Goal: Information Seeking & Learning: Learn about a topic

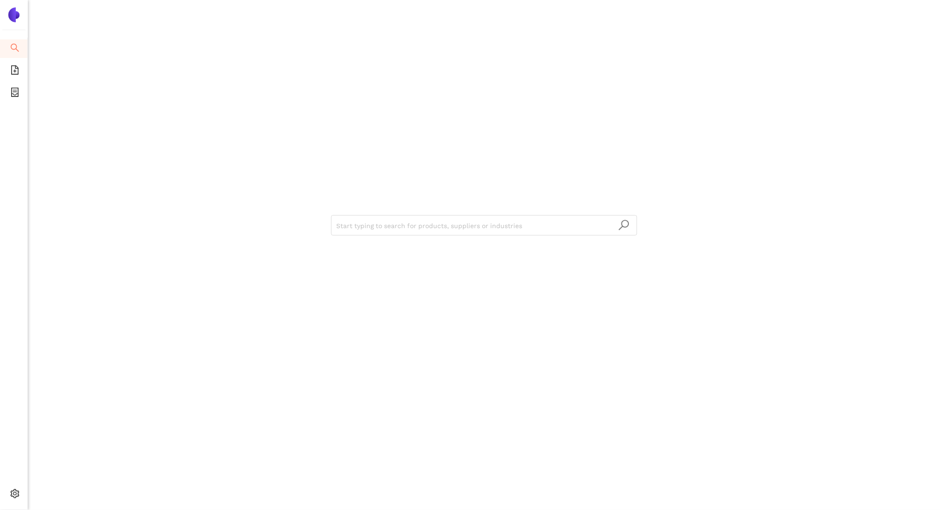
click at [57, 222] on div "Start typing to search for products, suppliers or industries" at bounding box center [484, 255] width 912 height 510
click at [95, 148] on div "Start typing to search for products, suppliers or industries" at bounding box center [484, 255] width 912 height 510
click at [58, 493] on span "Logout" at bounding box center [57, 494] width 21 height 7
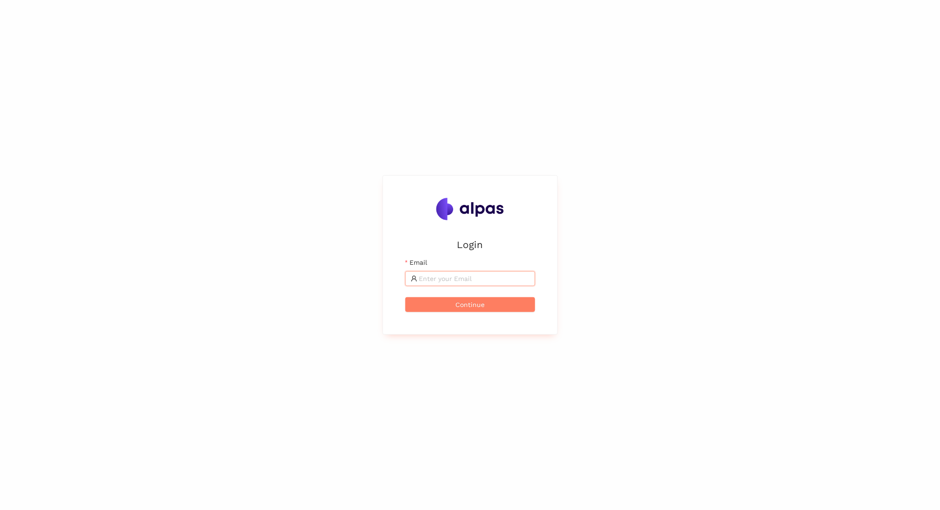
click at [446, 276] on input "Email" at bounding box center [474, 279] width 110 height 10
type input "matthas@alpas"
click at [79, 252] on div "Login Email matthas@alpas Continue" at bounding box center [470, 255] width 940 height 510
click at [454, 279] on input "matthas@alpas" at bounding box center [474, 279] width 110 height 10
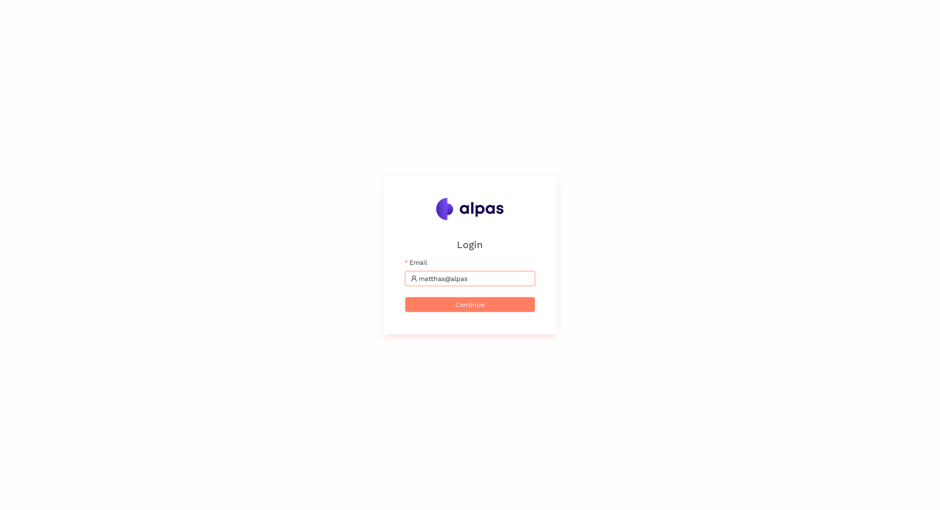
click at [454, 279] on input "matthas@alpas" at bounding box center [474, 279] width 110 height 10
paste input "matthias@alpas.ai"
type input "matthias@alpas.ai"
click at [488, 305] on button "Continue" at bounding box center [470, 304] width 130 height 15
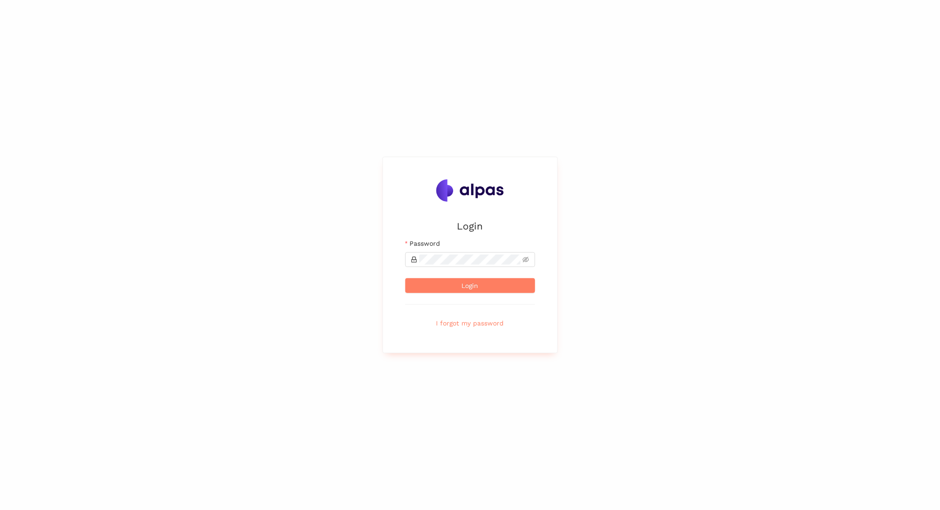
click at [15, 270] on div "Login Email matthias@alpas.ai Password Login I forgot my password" at bounding box center [470, 255] width 940 height 510
click at [405, 278] on button "Login" at bounding box center [470, 285] width 130 height 15
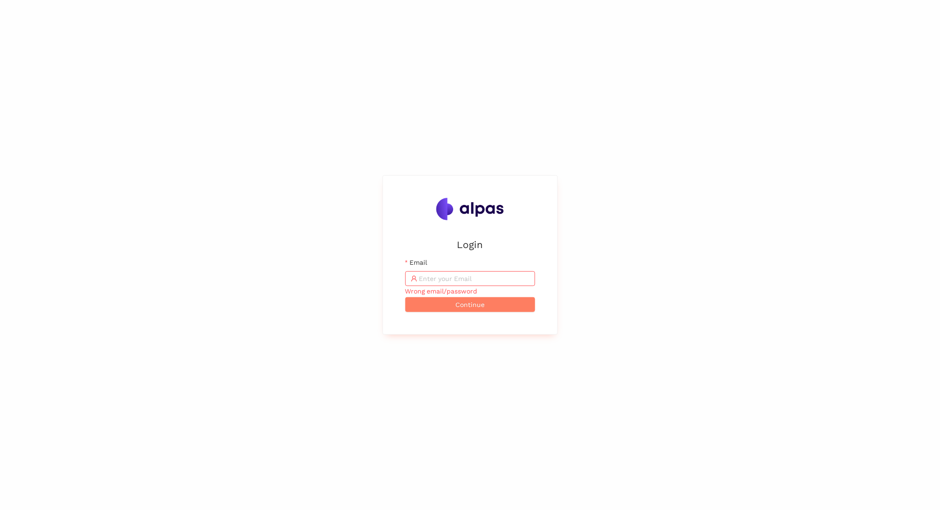
click at [485, 272] on span at bounding box center [470, 278] width 130 height 15
paste input "matthias@alpas.ai"
type input "matthias@alpas.ai"
click at [474, 299] on button "Continue" at bounding box center [470, 304] width 130 height 15
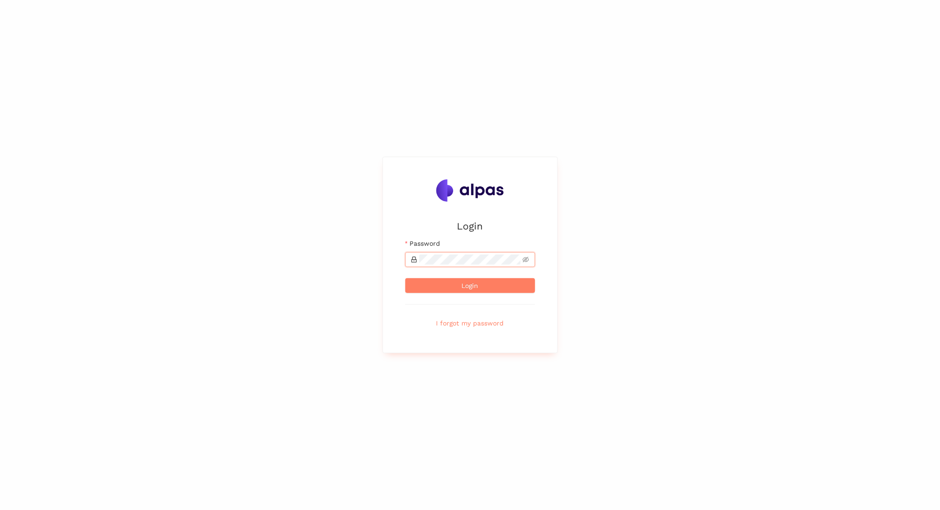
click at [405, 278] on button "Login" at bounding box center [470, 285] width 130 height 15
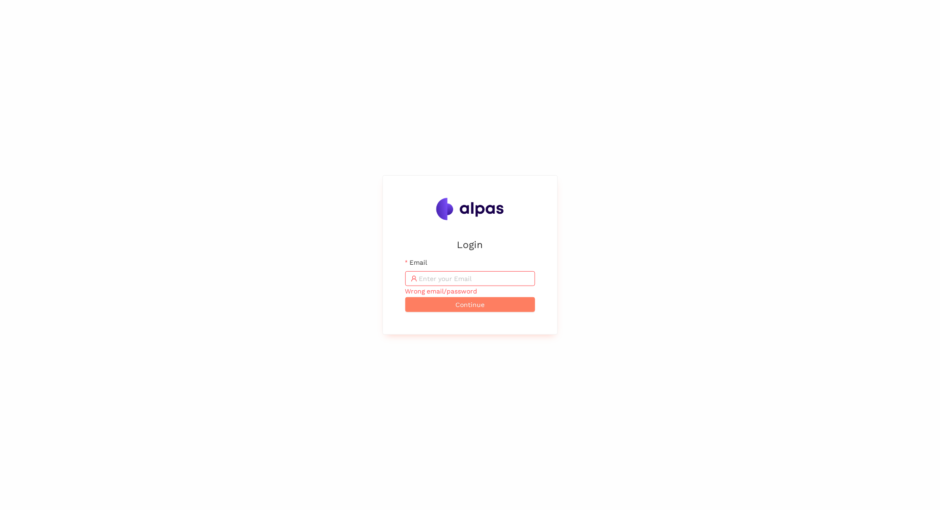
click at [46, 183] on div "Login Email Wrong email/password Continue" at bounding box center [470, 255] width 940 height 510
click at [465, 274] on input "Email" at bounding box center [474, 279] width 110 height 10
paste input "AlpasDemo2025"
type input "AlpasDemo2025"
type input "matthias@alpas.ai"
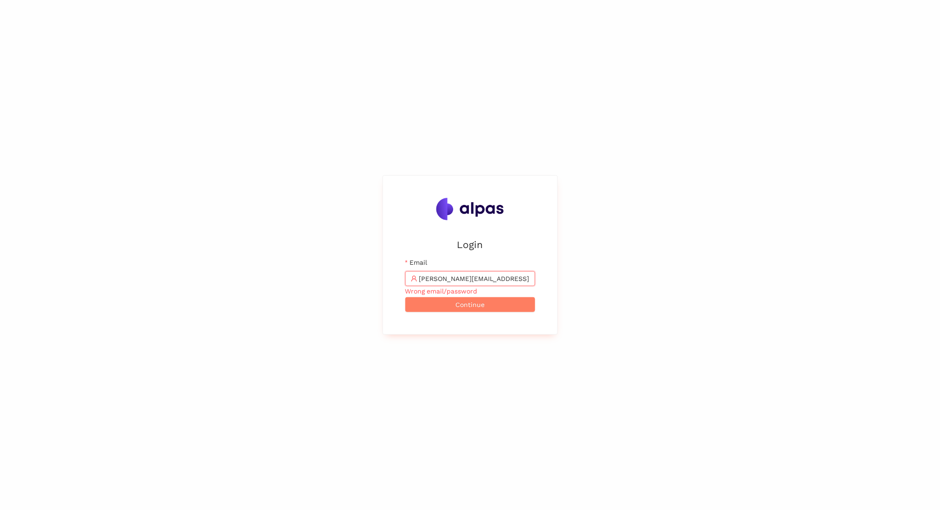
click at [405, 297] on button "Continue" at bounding box center [470, 304] width 130 height 15
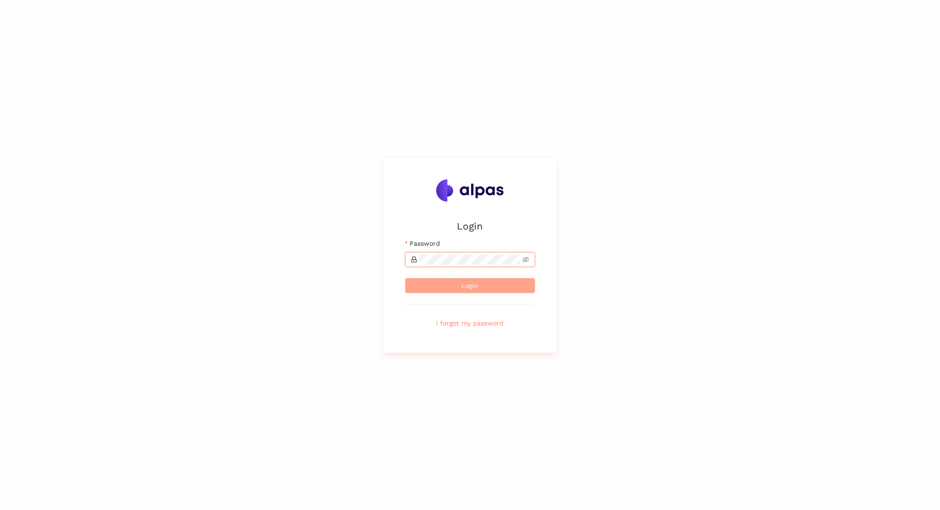
click at [471, 285] on span "Login" at bounding box center [470, 285] width 17 height 10
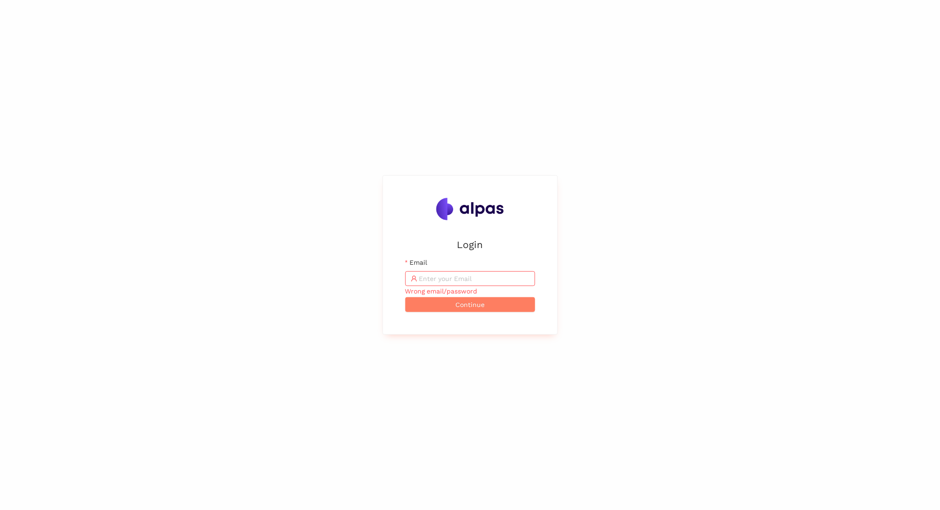
click at [458, 285] on span at bounding box center [470, 278] width 130 height 15
click at [454, 277] on input "Email" at bounding box center [474, 279] width 110 height 10
type input "matthias@alpas.ai"
click at [405, 297] on button "Continue" at bounding box center [470, 304] width 130 height 15
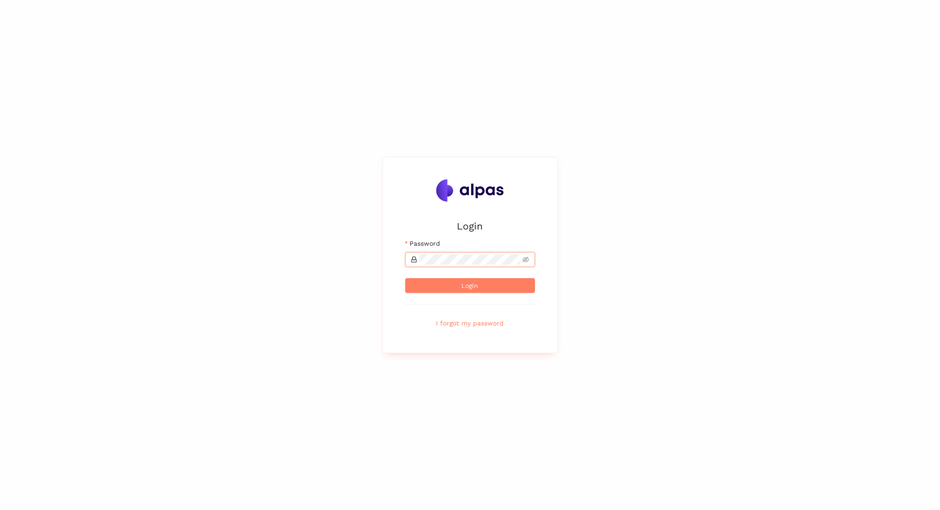
click at [405, 278] on button "Login" at bounding box center [470, 285] width 130 height 15
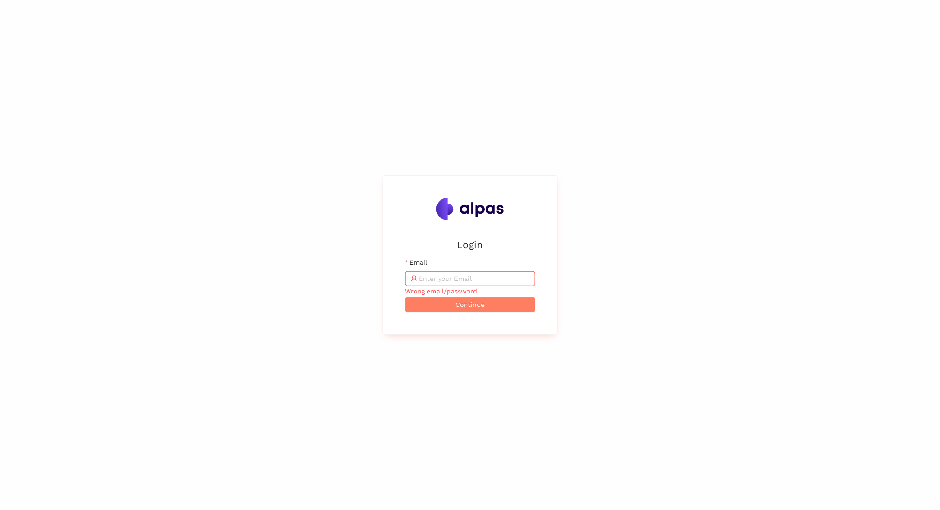
click at [540, 489] on div "Login Email Wrong email/password Continue" at bounding box center [470, 255] width 940 height 510
click at [451, 280] on input "Email" at bounding box center [474, 279] width 110 height 10
click at [53, 213] on div "Login Email Wrong email/password Continue" at bounding box center [470, 255] width 940 height 510
click at [440, 281] on input "Email" at bounding box center [474, 279] width 110 height 10
type input "zara.khan@alpas.ai"
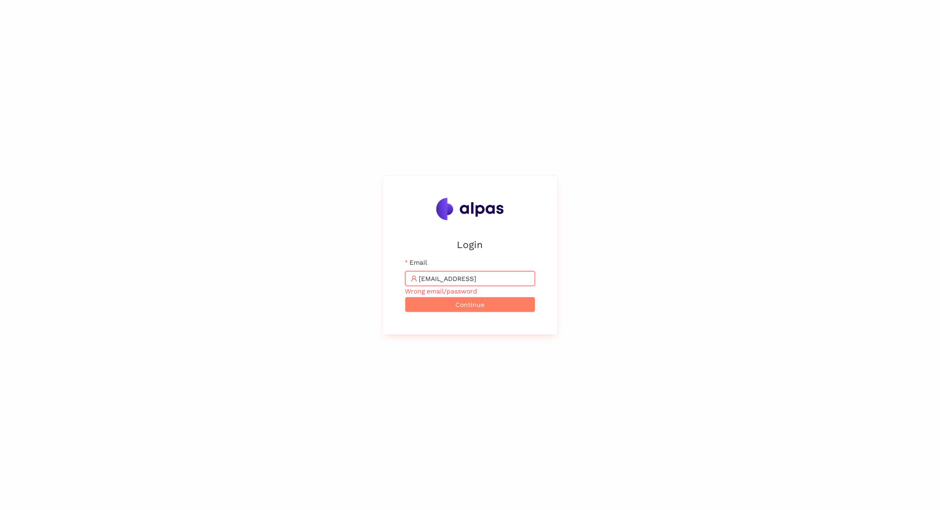
click at [405, 297] on button "Continue" at bounding box center [470, 304] width 130 height 15
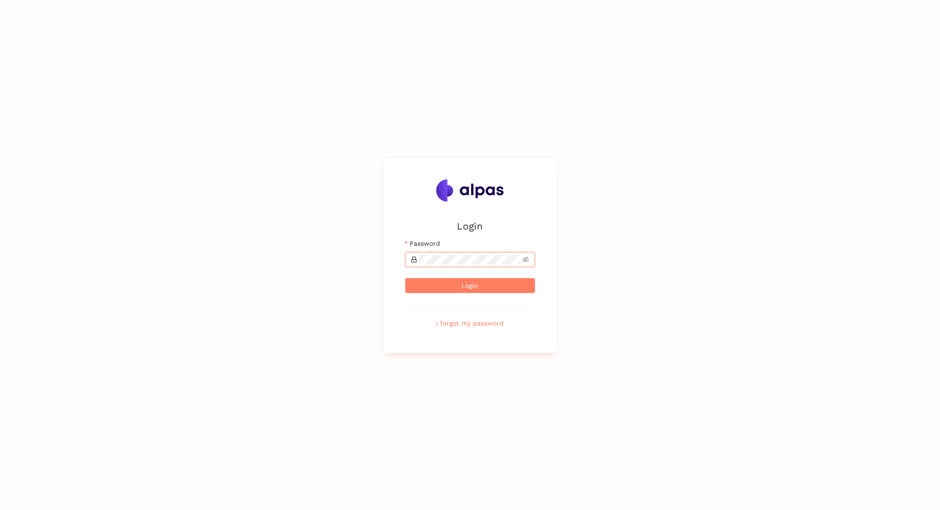
click at [405, 278] on button "Login" at bounding box center [470, 285] width 130 height 15
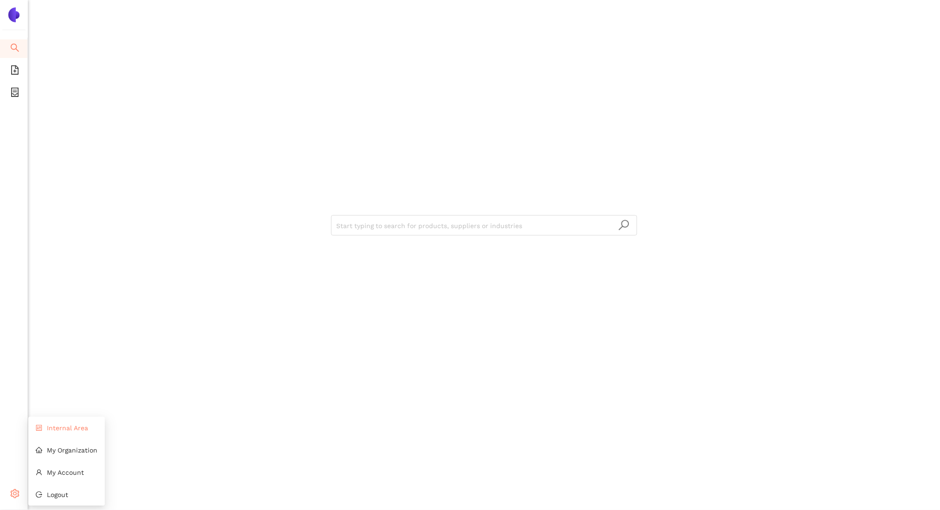
click at [59, 431] on span "Internal Area" at bounding box center [67, 427] width 41 height 7
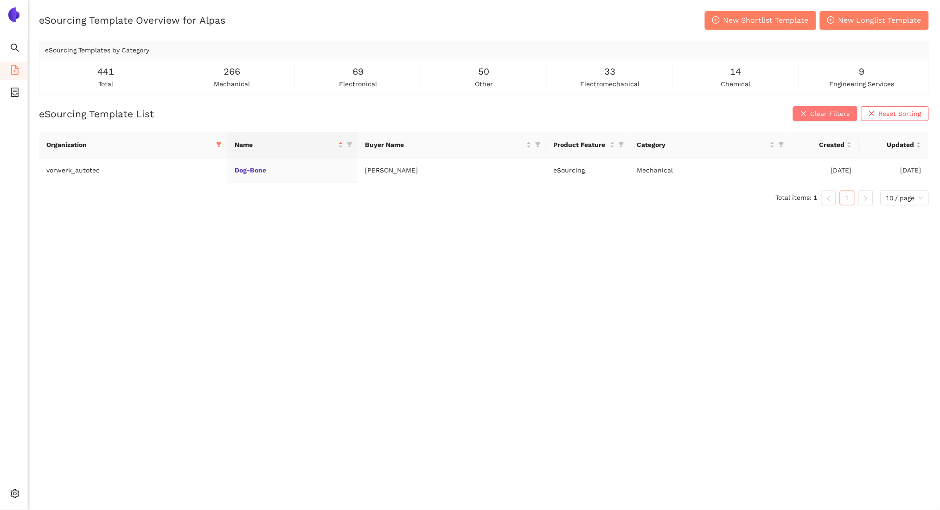
click at [816, 112] on span "Clear Filters" at bounding box center [829, 113] width 39 height 10
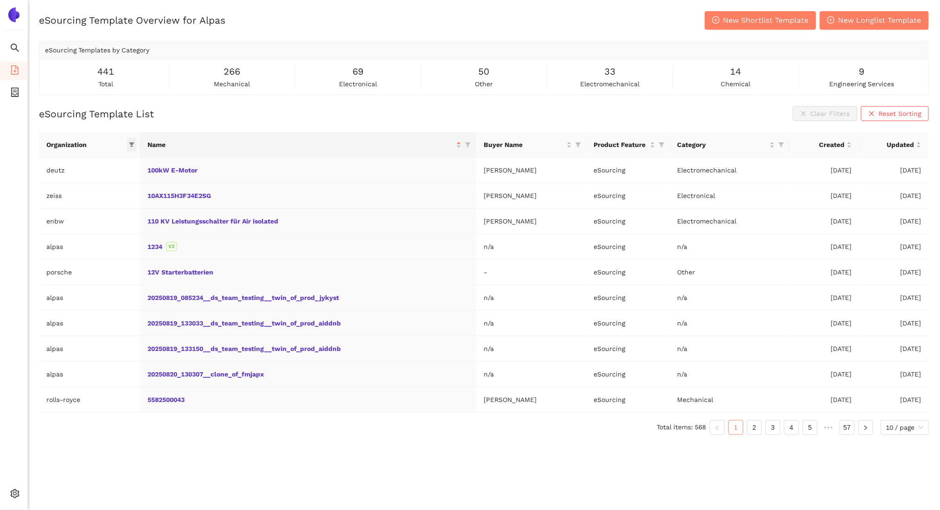
click at [130, 142] on icon "filter" at bounding box center [132, 145] width 6 height 6
click at [85, 163] on input "text" at bounding box center [79, 165] width 78 height 10
type input "porsche"
click at [51, 187] on input "checkbox" at bounding box center [54, 185] width 7 height 7
checkbox input "true"
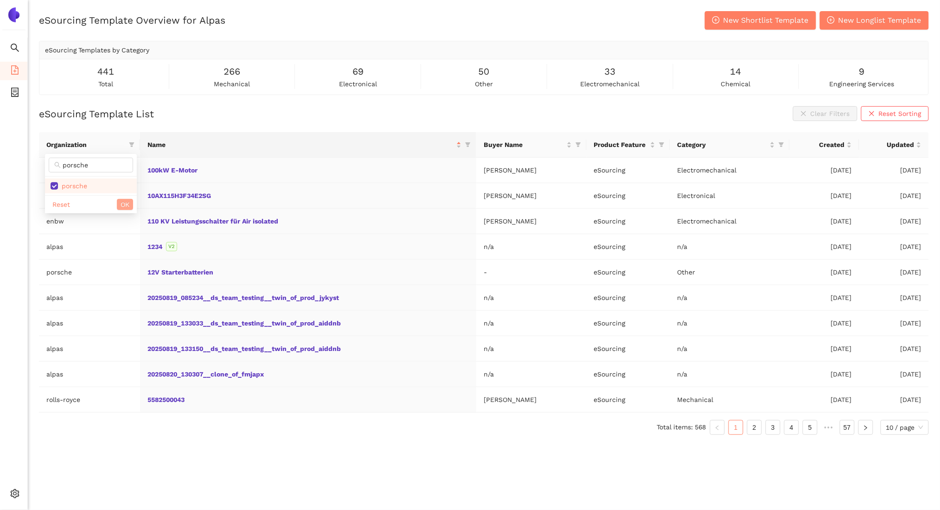
click at [122, 202] on span "OK" at bounding box center [125, 204] width 9 height 10
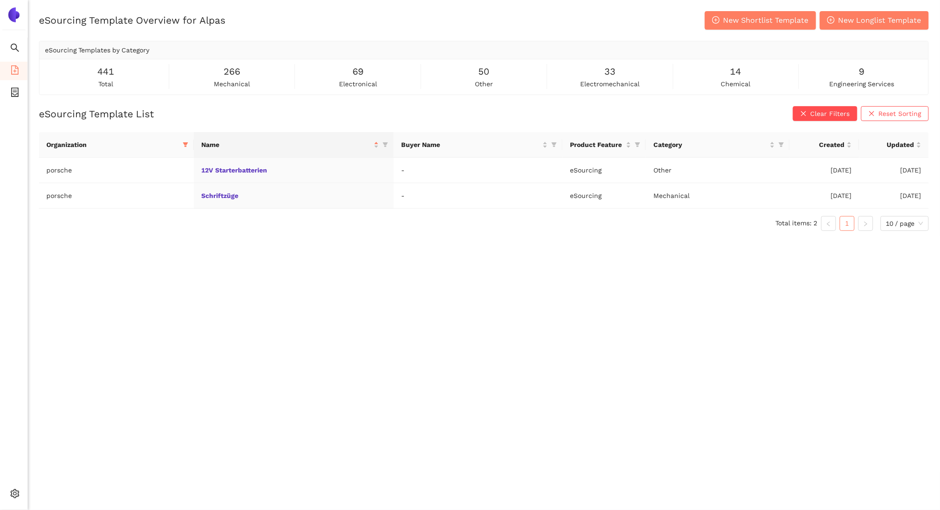
click at [52, 278] on div "eSourcing Template Overview for Alpas New Shortlist Template New Longlist Templ…" at bounding box center [484, 266] width 912 height 510
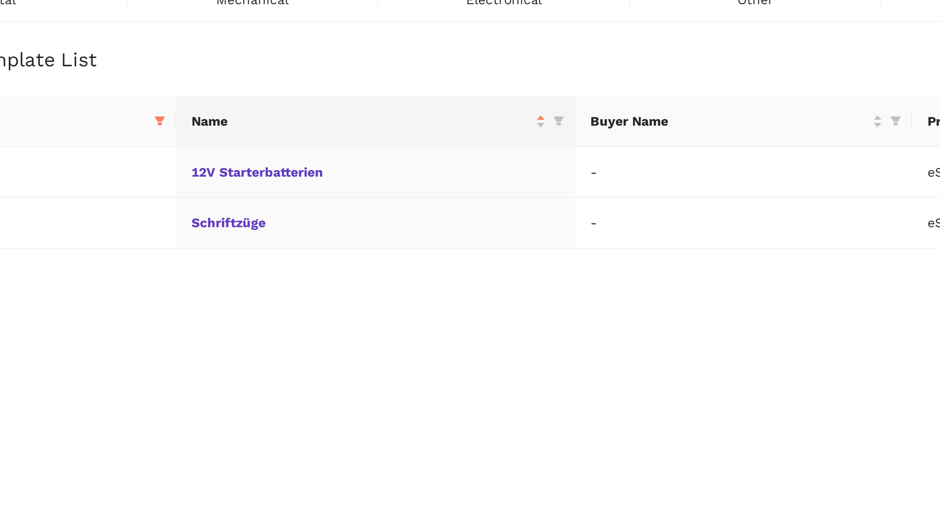
click at [125, 219] on ul "Total items: 2 1 10 / page" at bounding box center [484, 223] width 890 height 15
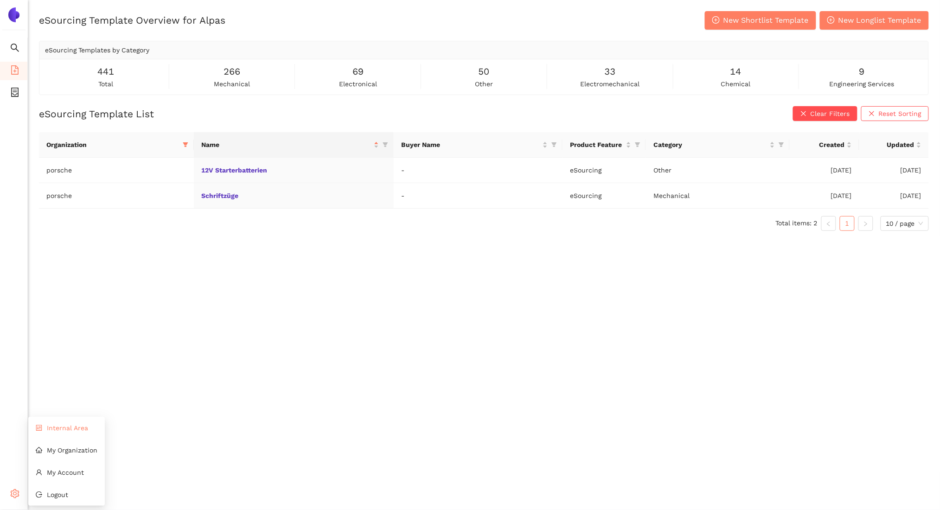
click at [60, 432] on li "Internal Area" at bounding box center [66, 428] width 76 height 19
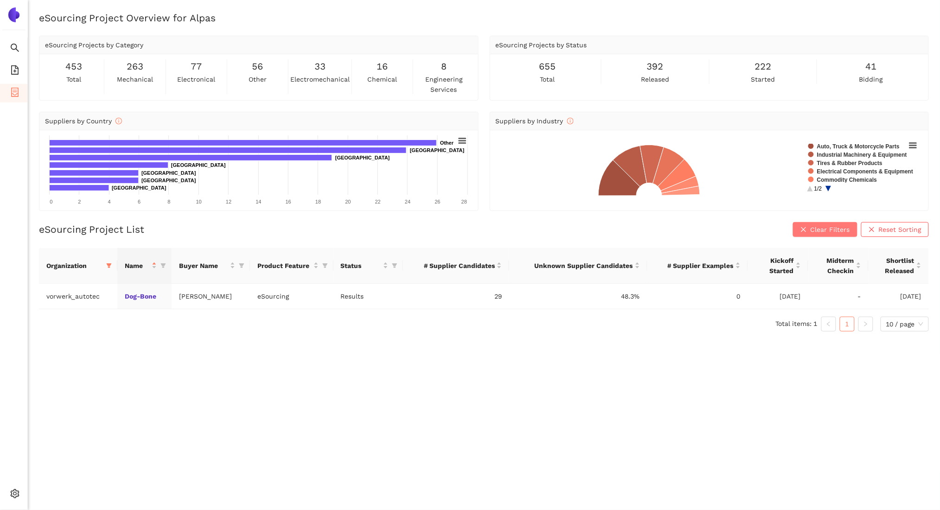
click at [825, 226] on span "Clear Filters" at bounding box center [829, 229] width 39 height 10
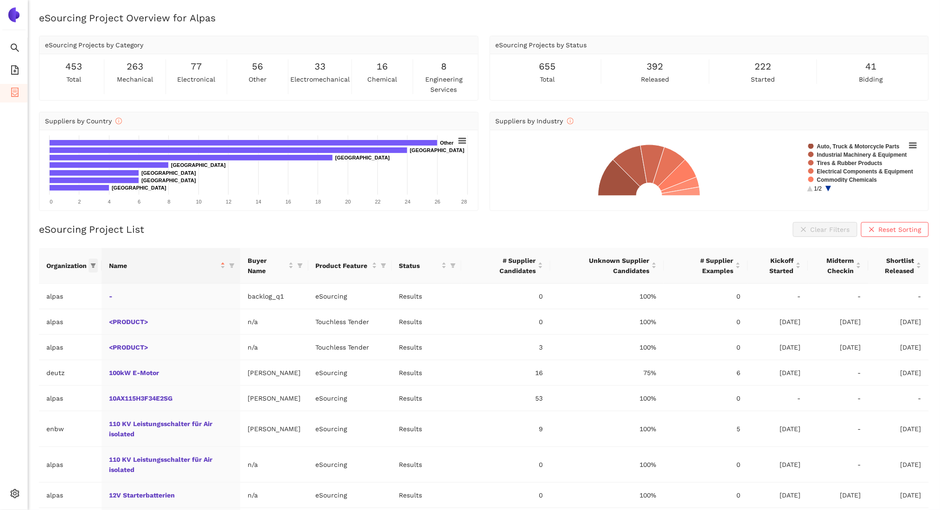
click at [89, 266] on span at bounding box center [93, 266] width 9 height 14
click at [55, 277] on div at bounding box center [60, 286] width 108 height 23
click at [41, 282] on input "text" at bounding box center [64, 286] width 81 height 10
type input "pors"
click at [16, 308] on input "checkbox" at bounding box center [15, 306] width 7 height 7
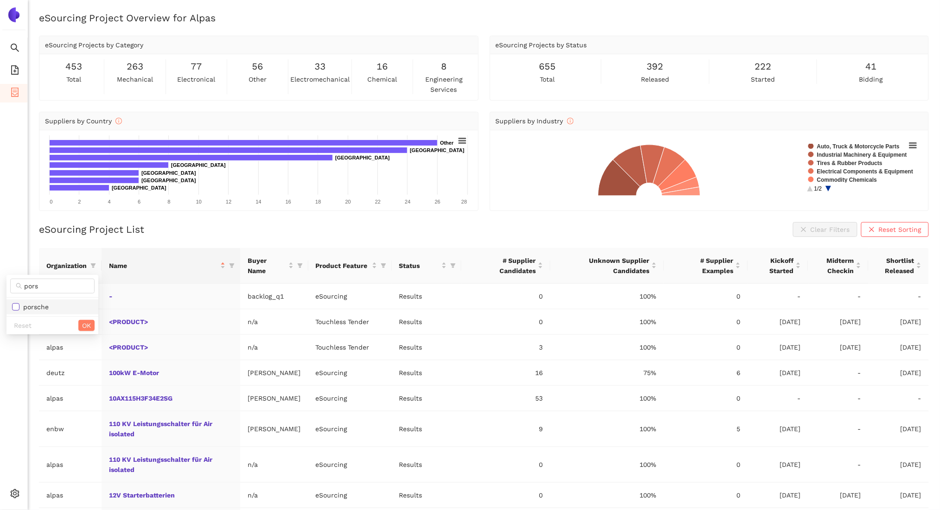
checkbox input "true"
click at [82, 328] on span "OK" at bounding box center [86, 325] width 9 height 10
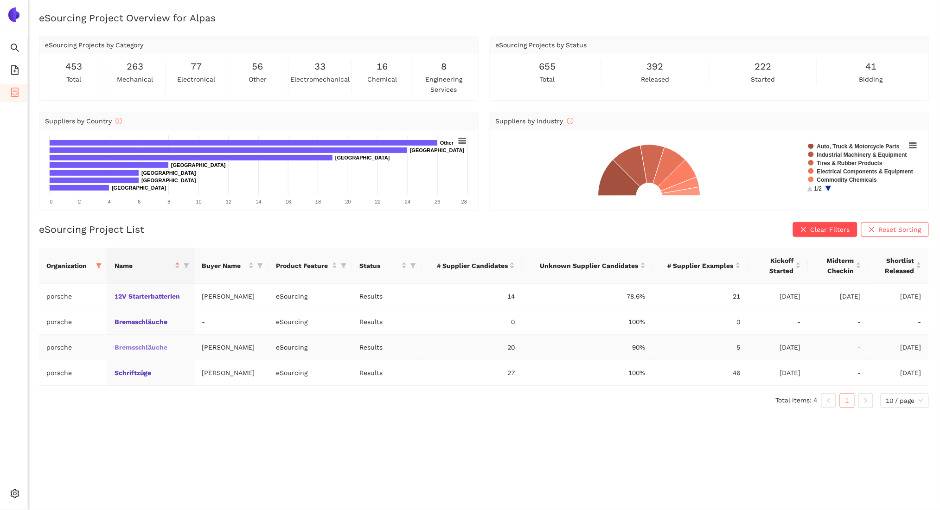
click at [0, 0] on link "Bremsschläuche" at bounding box center [0, 0] width 0 height 0
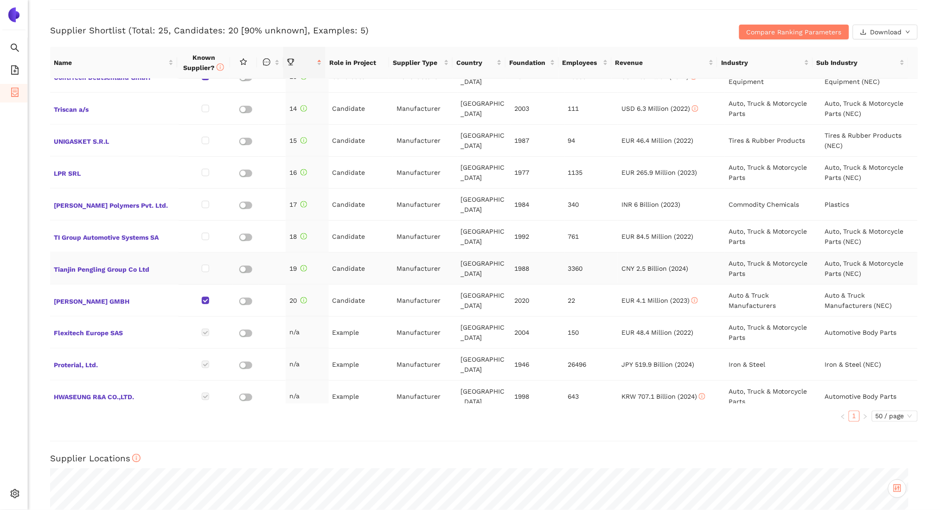
scroll to position [463, 0]
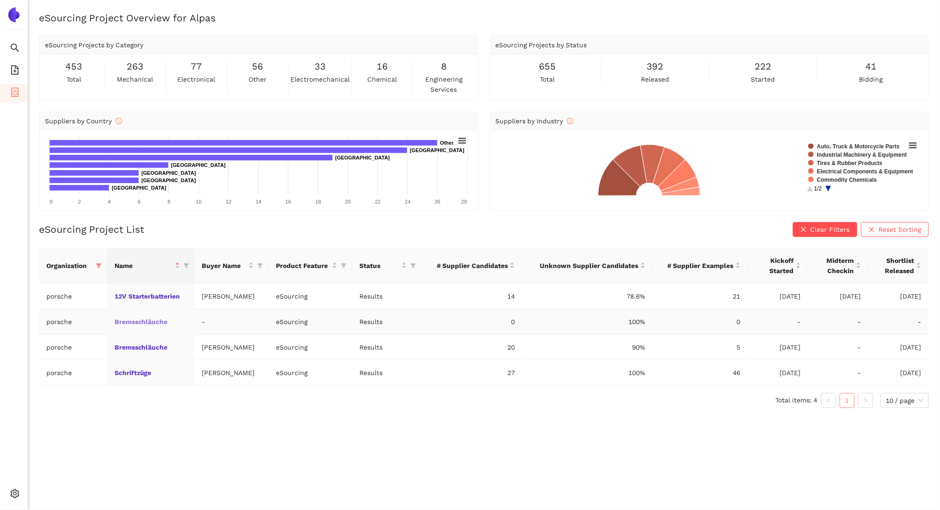
click at [0, 0] on link "Bremsschläuche" at bounding box center [0, 0] width 0 height 0
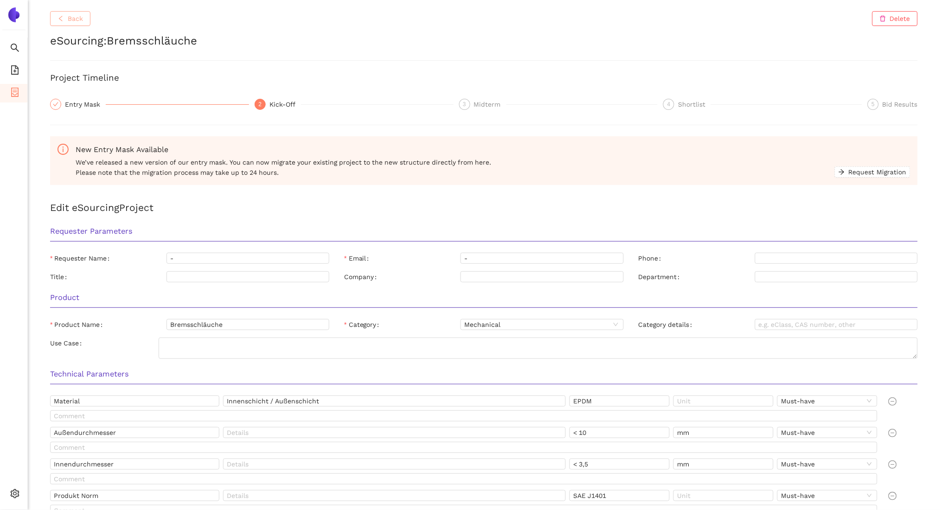
click at [84, 17] on button "Back" at bounding box center [70, 18] width 40 height 15
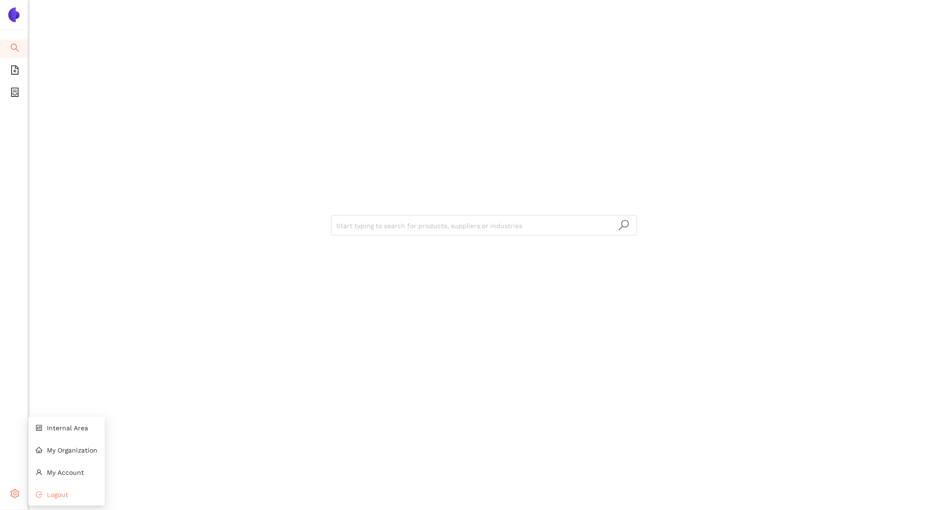
click at [38, 491] on icon "logout" at bounding box center [39, 494] width 6 height 6
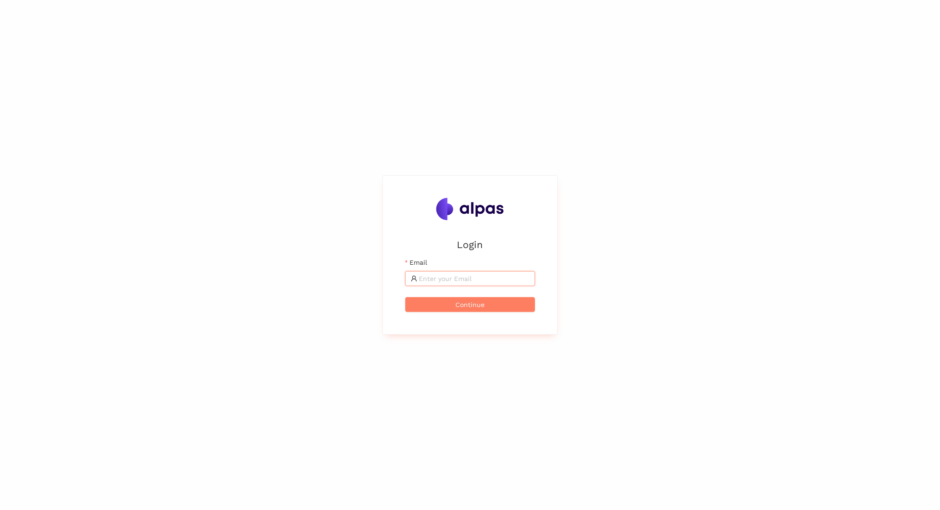
click at [437, 274] on input "Email" at bounding box center [474, 279] width 110 height 10
type input "[EMAIL_ADDRESS]"
click at [405, 297] on button "Continue" at bounding box center [470, 304] width 130 height 15
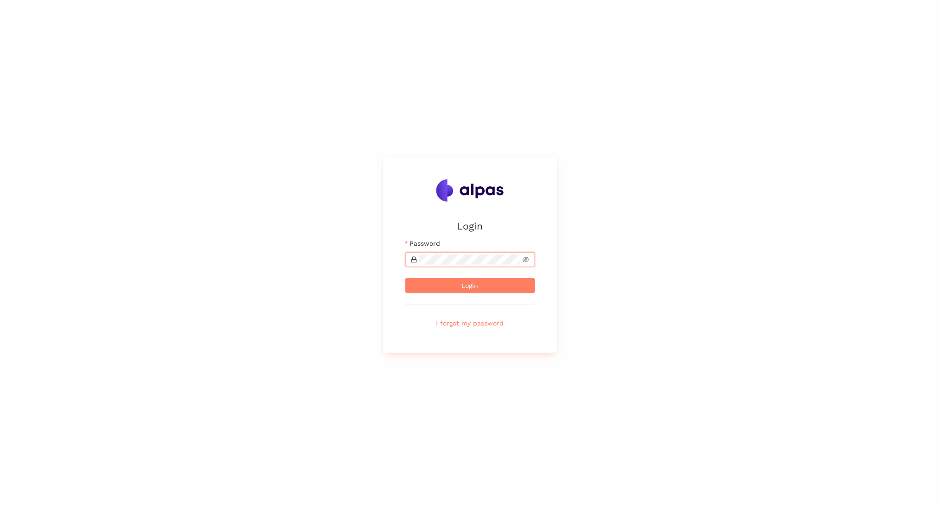
click at [405, 278] on button "Login" at bounding box center [470, 285] width 130 height 15
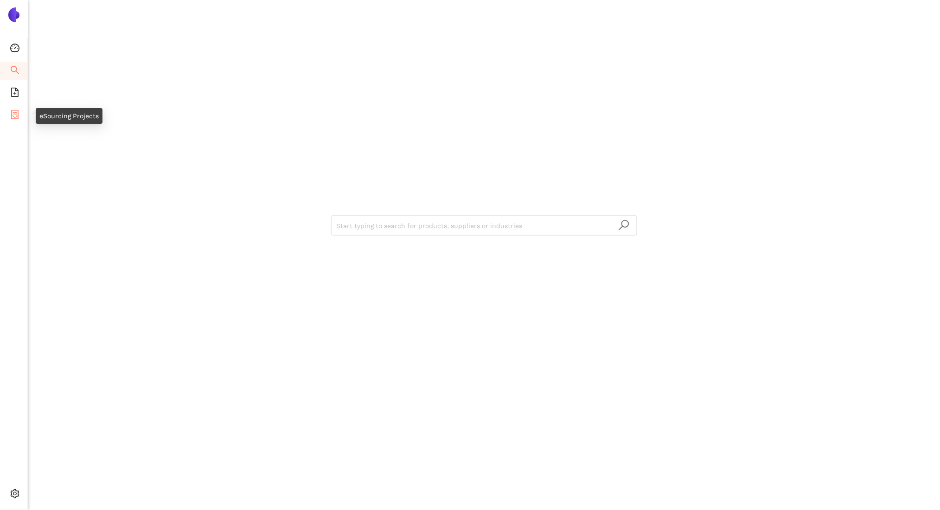
click at [14, 111] on icon "container" at bounding box center [14, 114] width 9 height 9
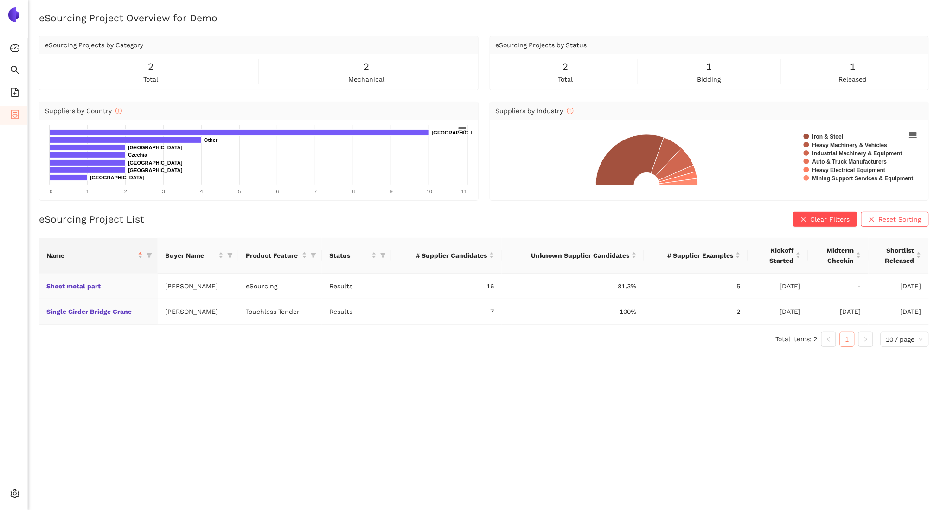
click at [19, 60] on ul "Consolidation Search eSourcing Templates eSourcing Projects Settings" at bounding box center [14, 274] width 28 height 472
click at [16, 68] on icon "search" at bounding box center [14, 69] width 9 height 9
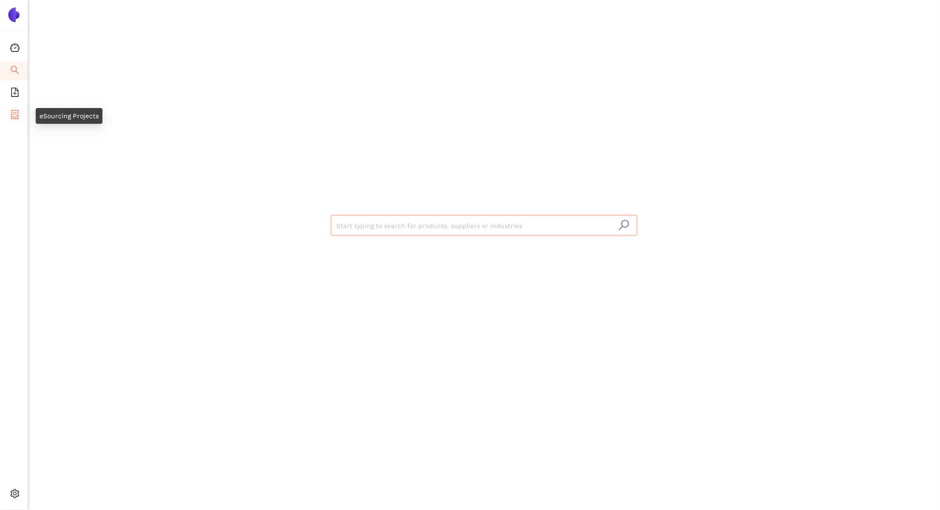
click at [11, 115] on icon "container" at bounding box center [14, 114] width 9 height 9
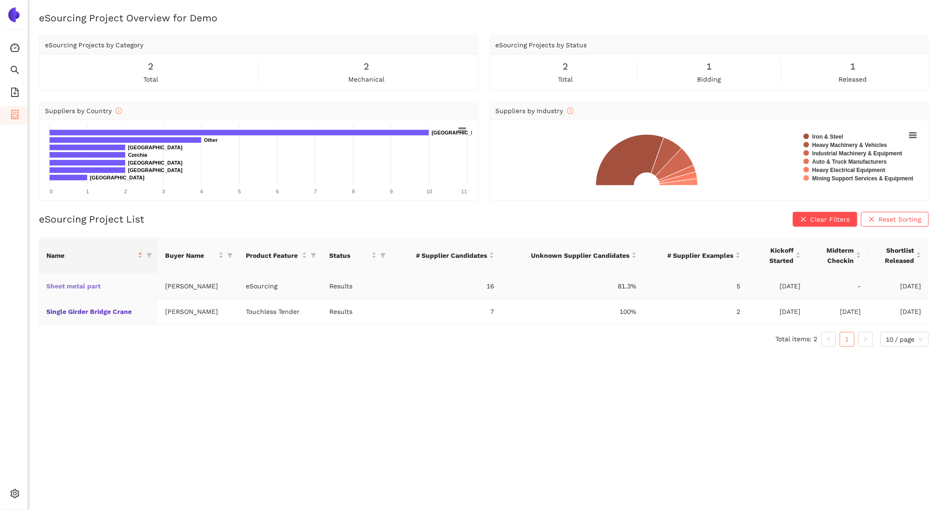
click at [0, 0] on link "Sheet metal part" at bounding box center [0, 0] width 0 height 0
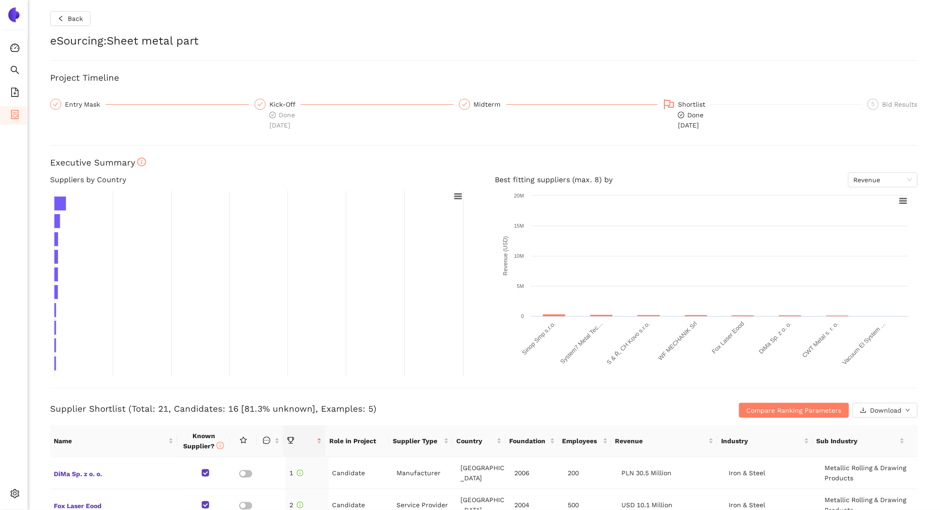
scroll to position [313, 0]
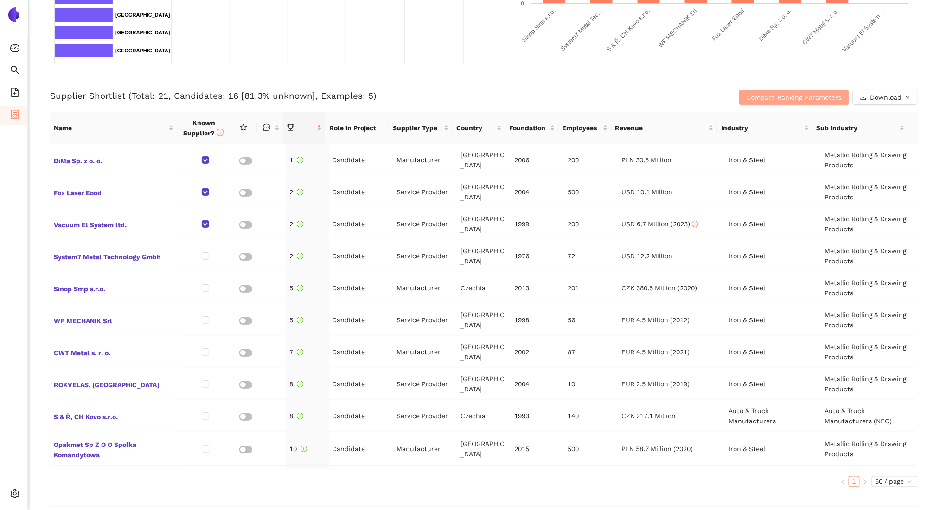
click at [798, 97] on span "Compare Ranking Parameters" at bounding box center [793, 97] width 95 height 10
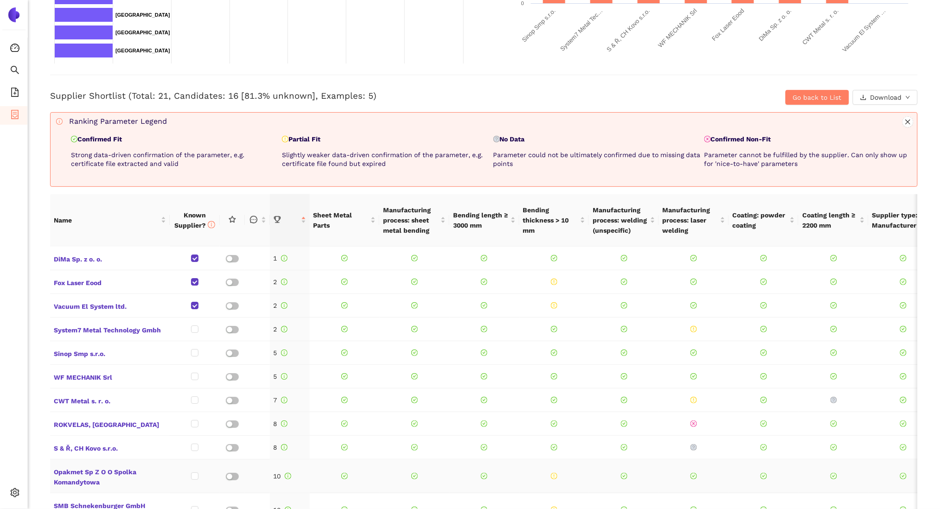
click at [473, 229] on span "Bending length ≥ 3000 mm" at bounding box center [481, 220] width 56 height 20
